Goal: Transaction & Acquisition: Purchase product/service

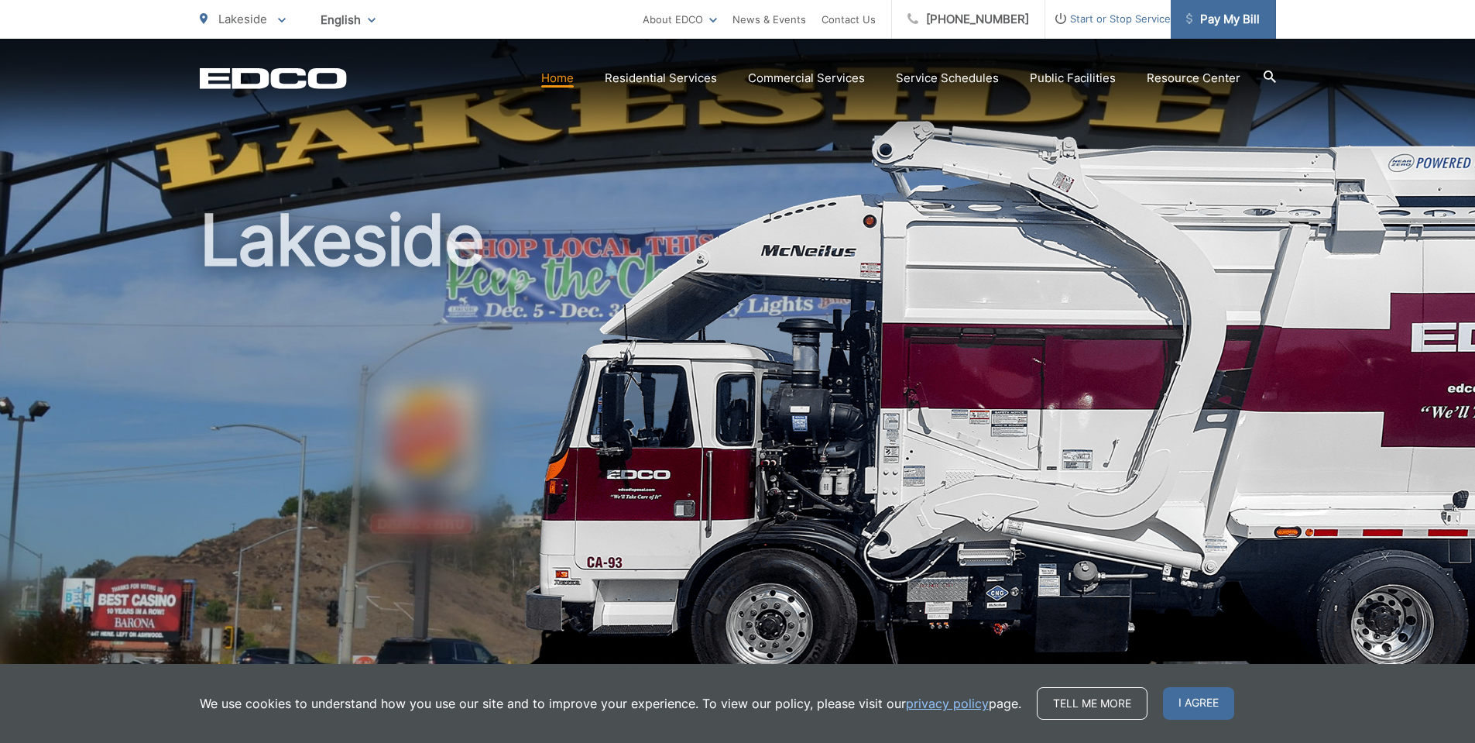
click at [1251, 19] on span "Pay My Bill" at bounding box center [1223, 19] width 74 height 19
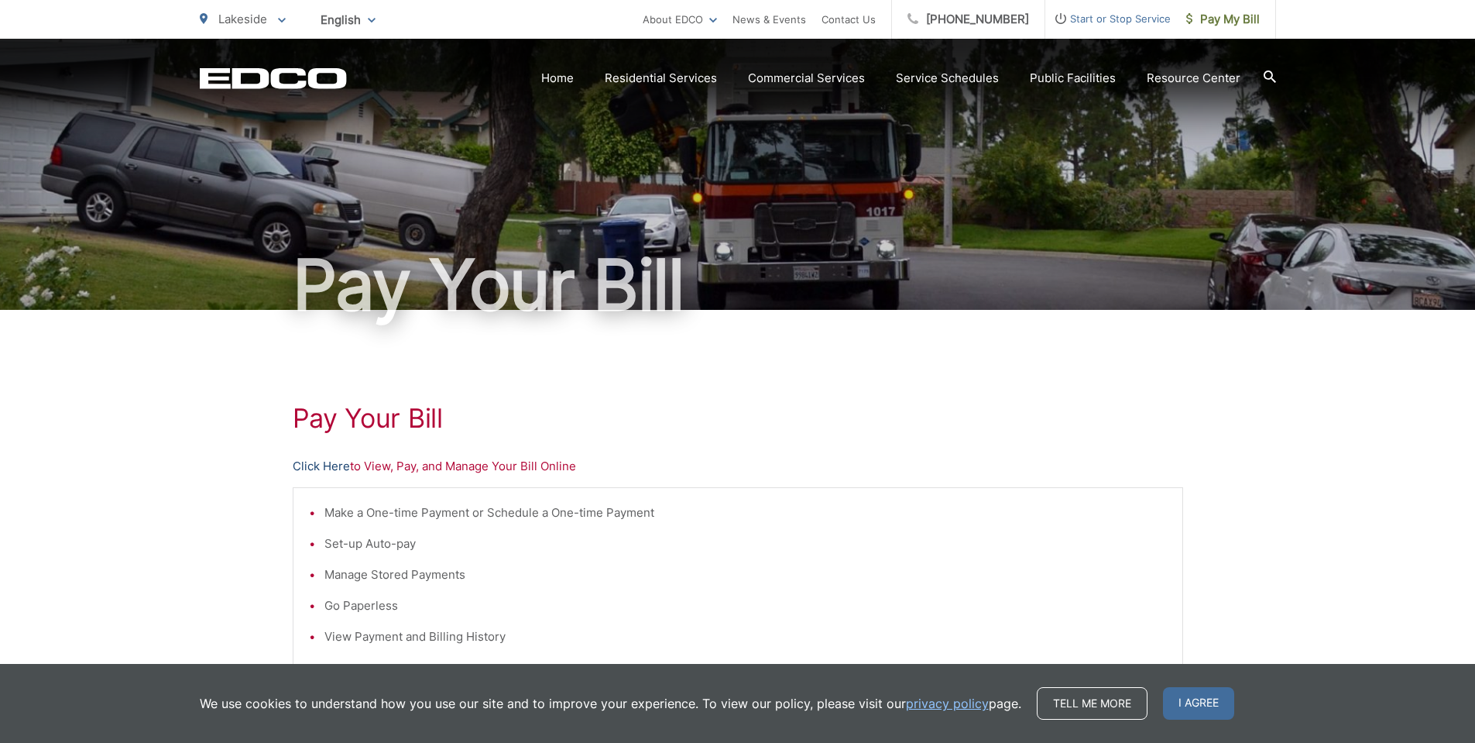
click at [331, 470] on link "Click Here" at bounding box center [321, 466] width 57 height 19
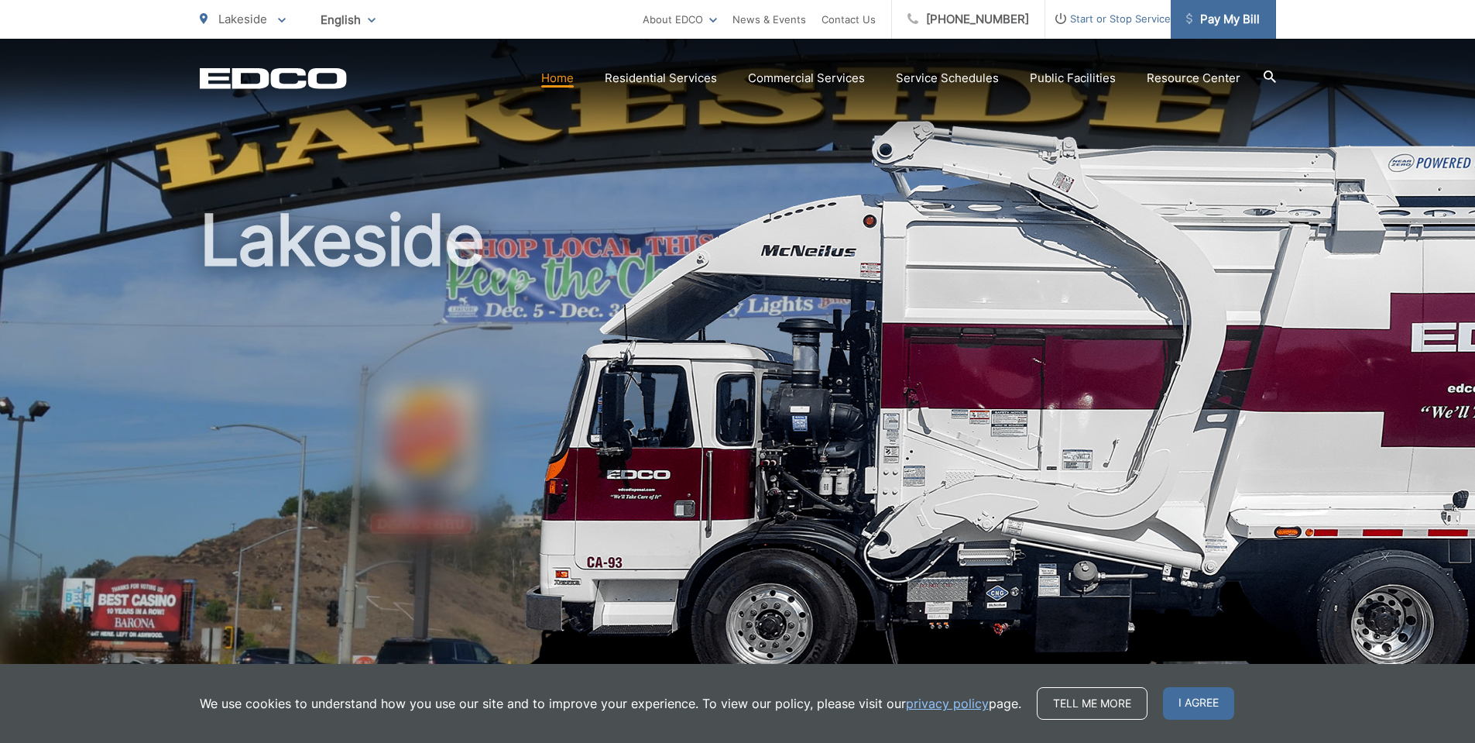
click at [1213, 14] on span "Pay My Bill" at bounding box center [1223, 19] width 74 height 19
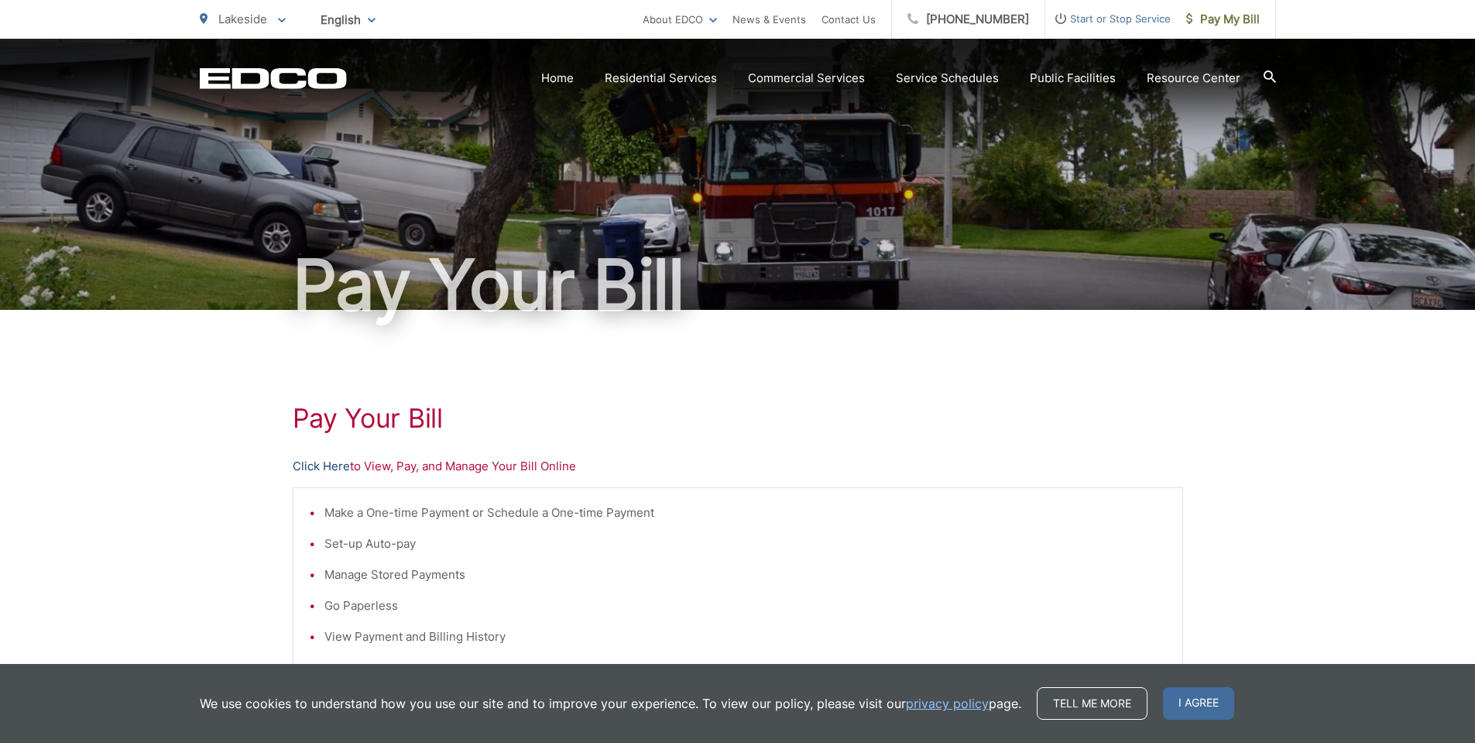
click at [313, 472] on link "Click Here" at bounding box center [321, 466] width 57 height 19
click at [312, 470] on link "Click Here" at bounding box center [321, 466] width 57 height 19
